Goal: Task Accomplishment & Management: Use online tool/utility

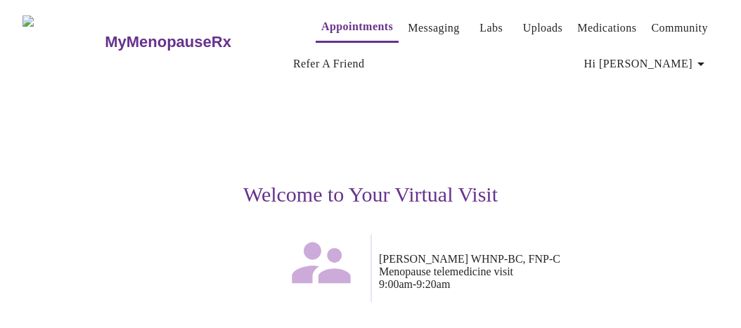
scroll to position [170, 0]
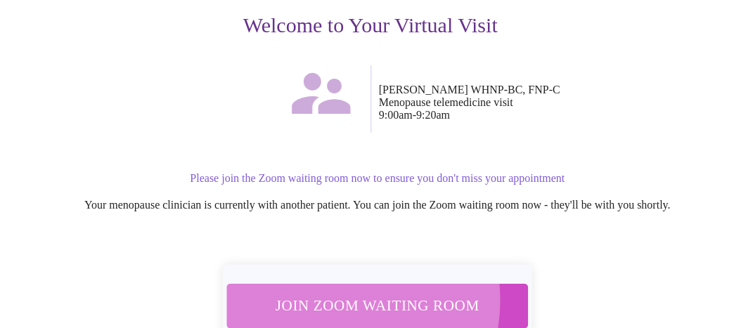
click at [337, 295] on span "Join Zoom Waiting Room" at bounding box center [377, 306] width 277 height 27
